Goal: Information Seeking & Learning: Find contact information

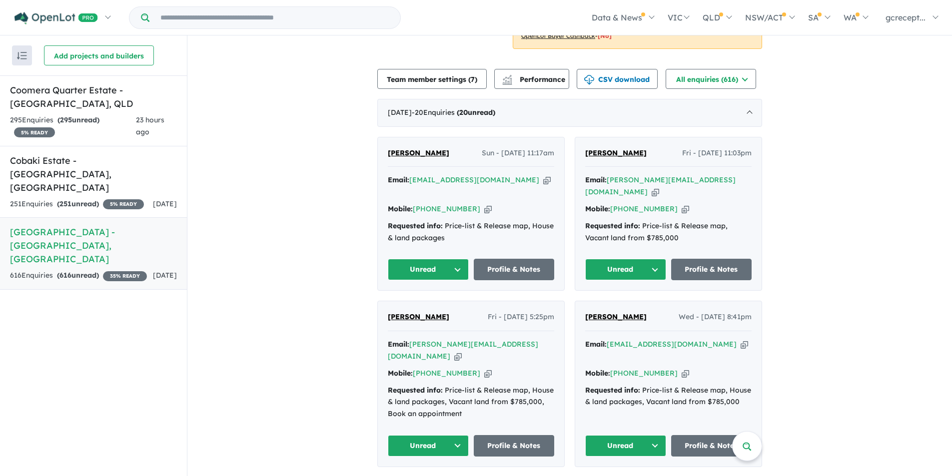
scroll to position [350, 0]
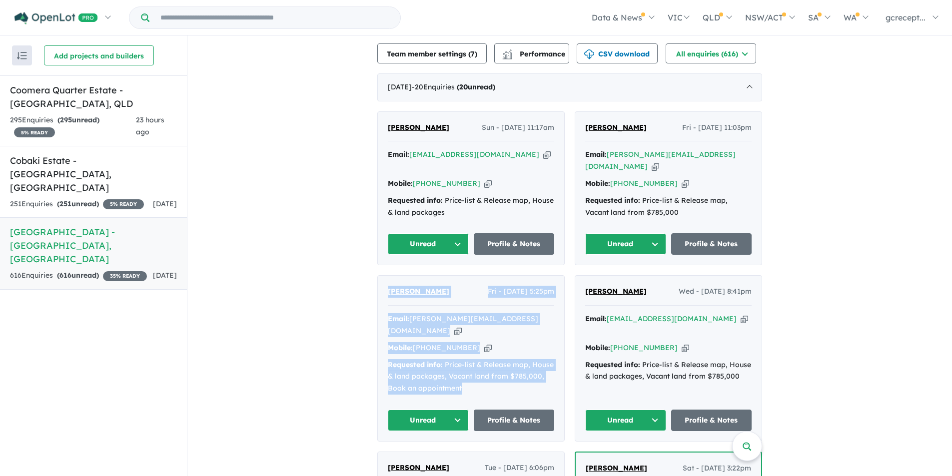
drag, startPoint x: 464, startPoint y: 354, endPoint x: 376, endPoint y: 268, distance: 123.0
click at [378, 276] on div "[PERSON_NAME] - [DATE] 5:25pm Email: [PERSON_NAME][EMAIL_ADDRESS][DOMAIN_NAME] …" at bounding box center [471, 358] width 186 height 165
copy div "[PERSON_NAME] - [DATE] 5:25pm Email: [PERSON_NAME][EMAIL_ADDRESS][DOMAIN_NAME] …"
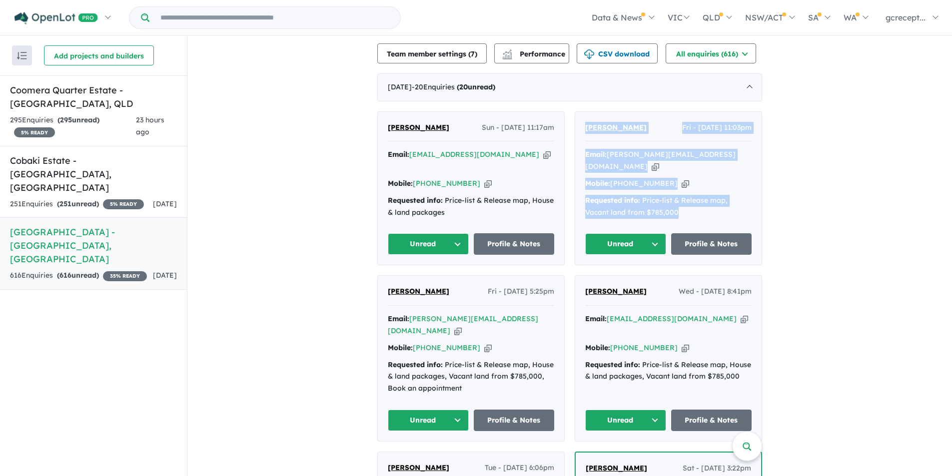
drag, startPoint x: 675, startPoint y: 192, endPoint x: 583, endPoint y: 101, distance: 129.7
click at [583, 112] on div "[PERSON_NAME] Fri - [DATE] 11:03pm Email: [PERSON_NAME][EMAIL_ADDRESS][DOMAIN_N…" at bounding box center [668, 188] width 186 height 153
copy div "[PERSON_NAME] Fri - [DATE] 11:03pm Email: [PERSON_NAME][EMAIL_ADDRESS][DOMAIN_N…"
click at [525, 195] on div "Requested info: Price-list & Release map, House & land packages" at bounding box center [471, 207] width 166 height 24
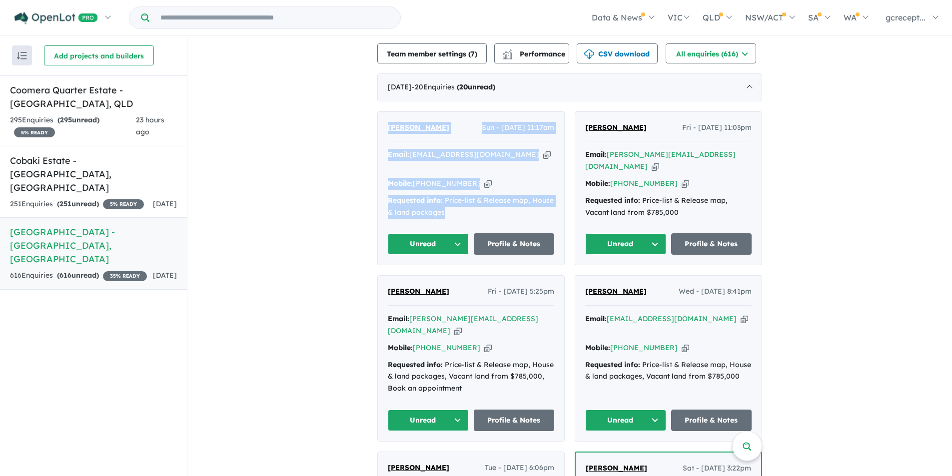
drag, startPoint x: 469, startPoint y: 181, endPoint x: 385, endPoint y: 103, distance: 114.9
click at [385, 112] on div "[PERSON_NAME] Sun - [DATE] 11:17am Email: [EMAIL_ADDRESS][DOMAIN_NAME] Copied! …" at bounding box center [471, 188] width 186 height 153
copy div "[PERSON_NAME] Sun - [DATE] 11:17am Email: [EMAIL_ADDRESS][DOMAIN_NAME] Copied! …"
